Goal: Transaction & Acquisition: Book appointment/travel/reservation

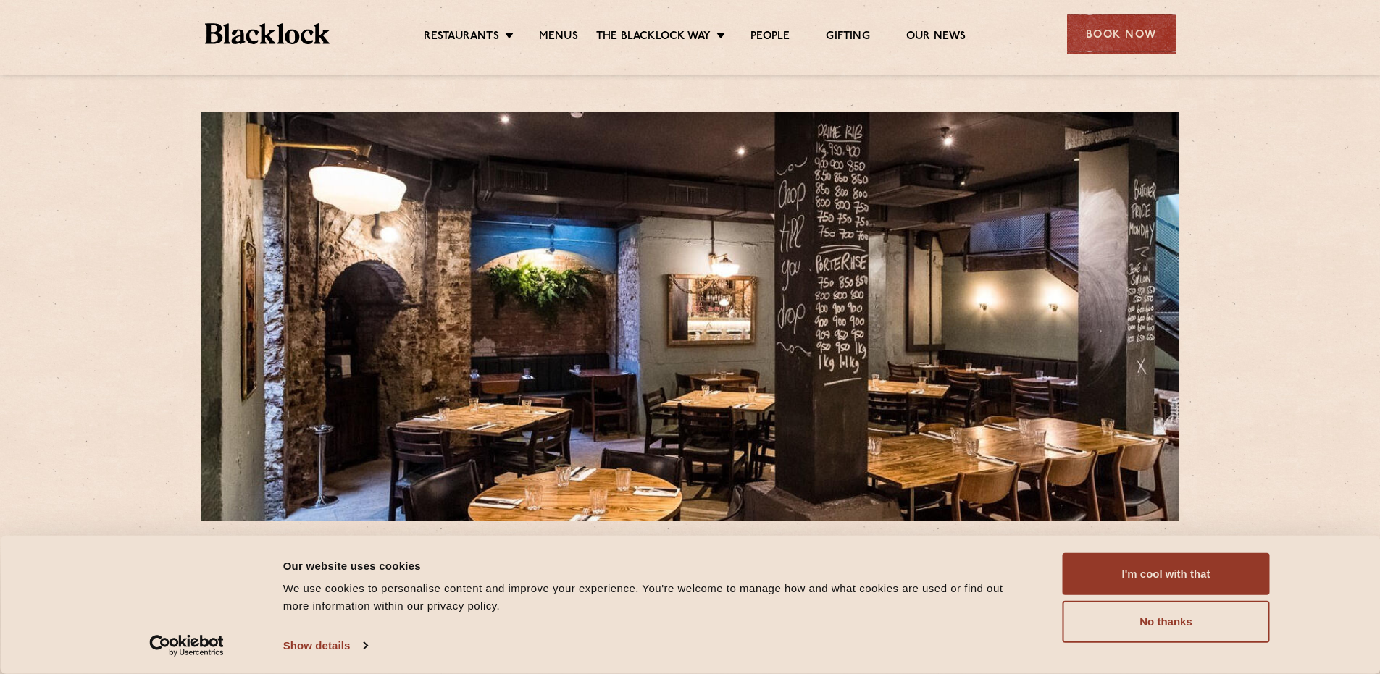
click at [1098, 20] on div "Book Now" at bounding box center [1121, 34] width 109 height 40
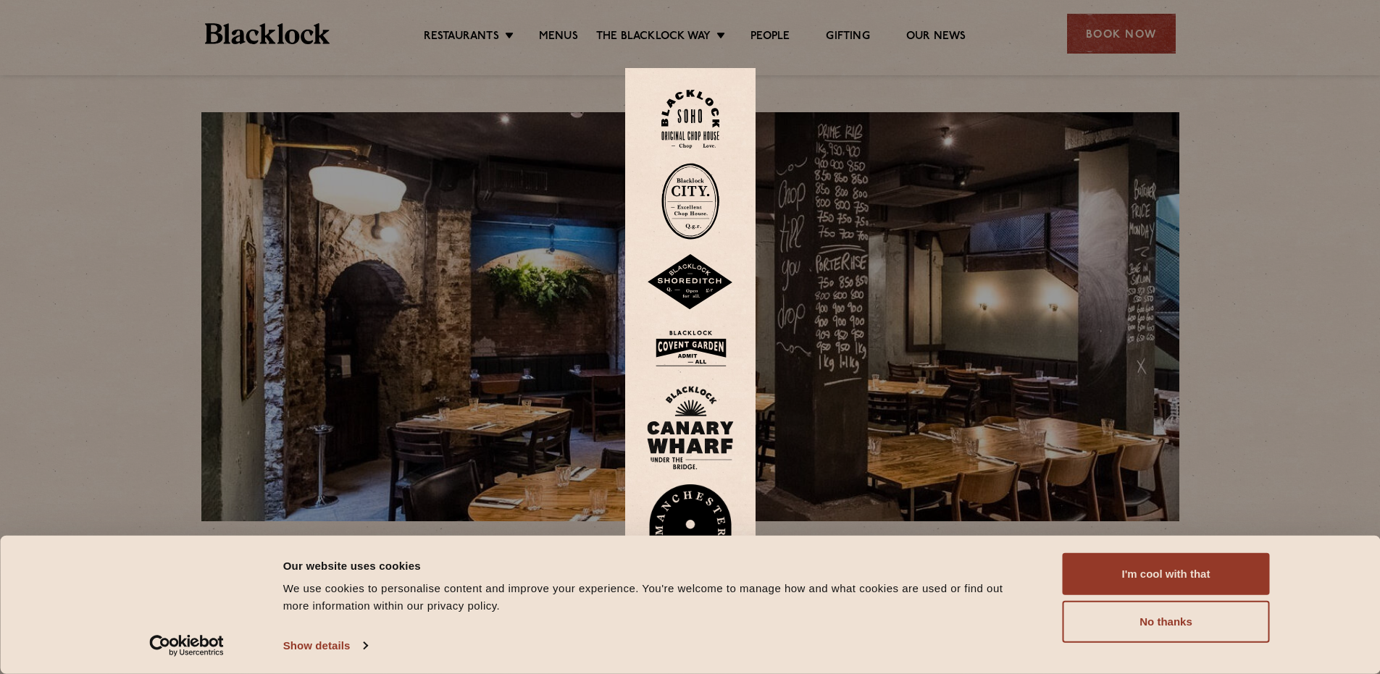
click at [688, 197] on img at bounding box center [690, 201] width 58 height 77
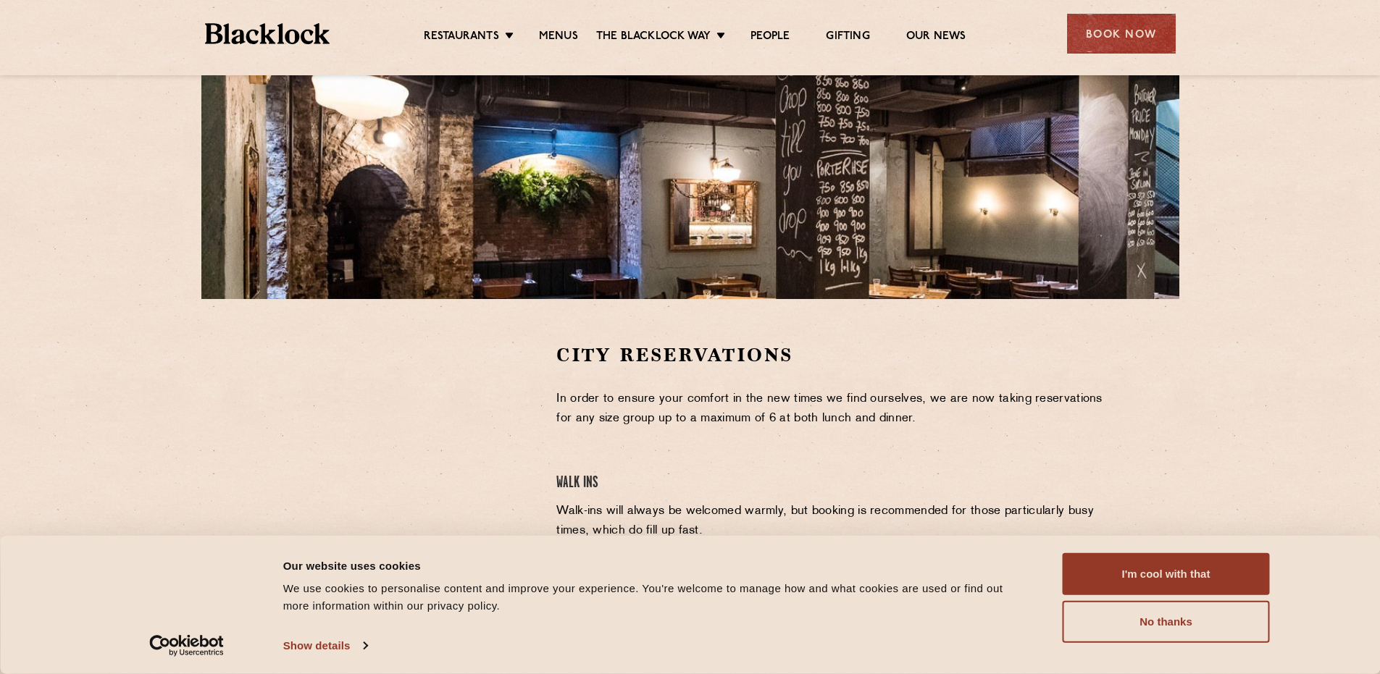
scroll to position [277, 0]
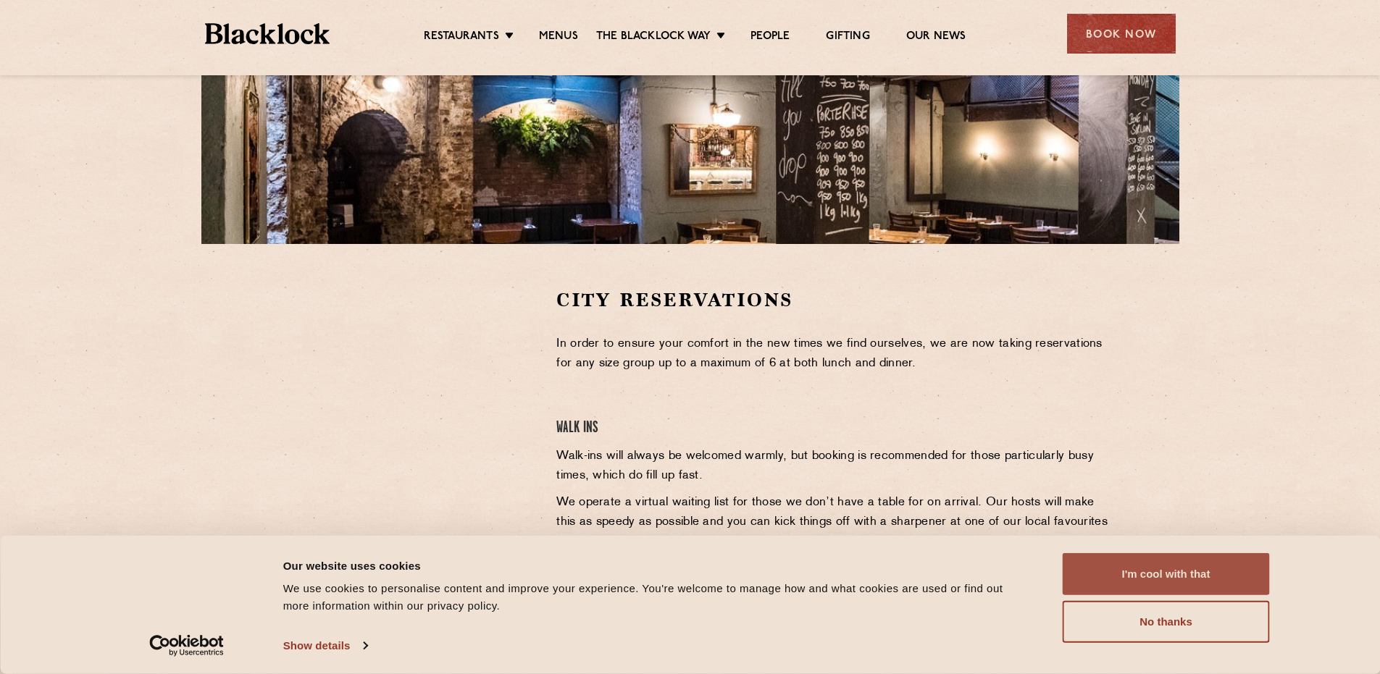
click at [1208, 569] on button "I'm cool with that" at bounding box center [1166, 574] width 207 height 42
